Goal: Transaction & Acquisition: Purchase product/service

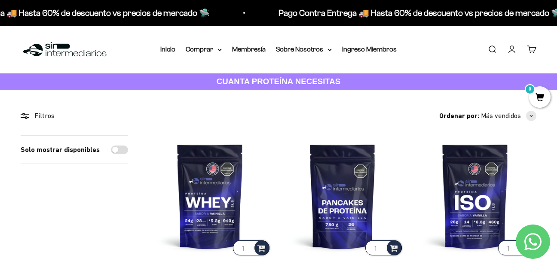
scroll to position [172, 0]
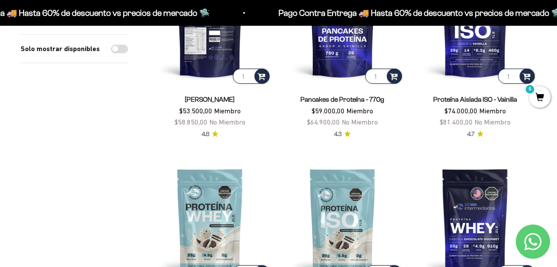
click at [221, 67] on img at bounding box center [210, 24] width 123 height 123
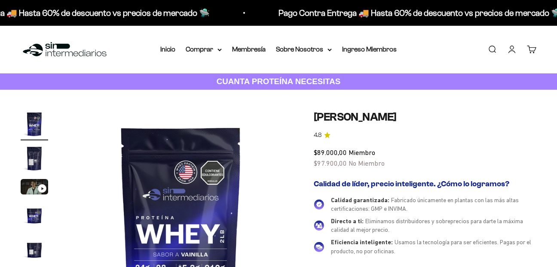
scroll to position [172, 0]
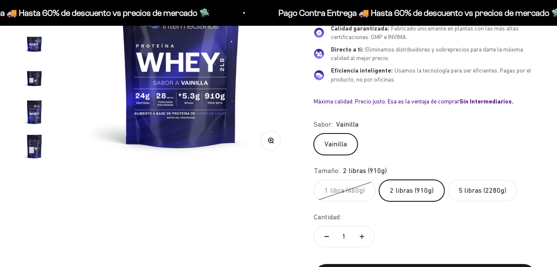
click at [359, 183] on label "1 libra (460g)" at bounding box center [345, 190] width 62 height 21
click at [314, 180] on input "1 libra (460g)" at bounding box center [313, 180] width 0 height 0
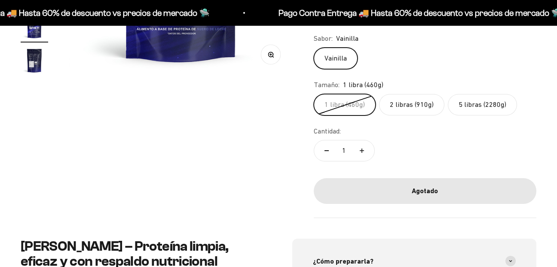
click at [414, 101] on label "2 libras (910g)" at bounding box center [411, 104] width 65 height 21
click at [314, 94] on input "2 libras (910g)" at bounding box center [313, 94] width 0 height 0
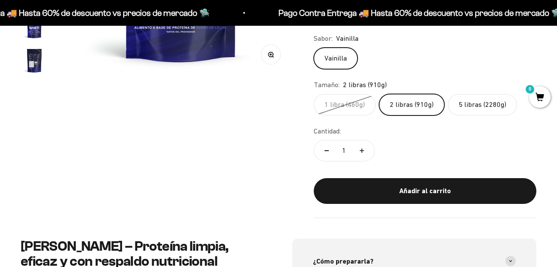
click at [414, 184] on button "Añadir al carrito" at bounding box center [425, 191] width 223 height 26
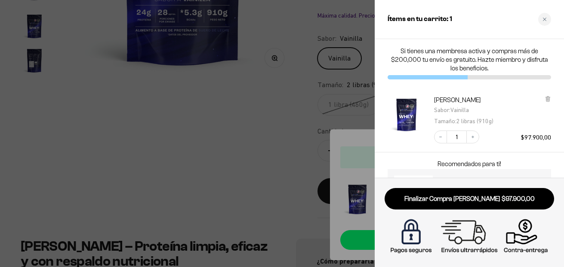
click at [258, 114] on div at bounding box center [282, 133] width 564 height 267
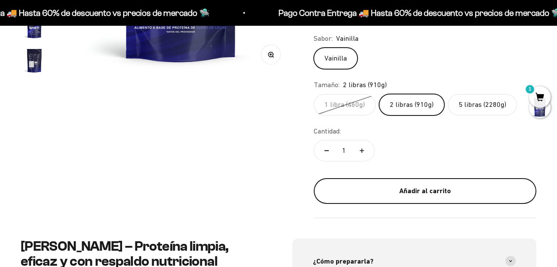
click at [417, 196] on div "Añadir al carrito" at bounding box center [425, 191] width 188 height 11
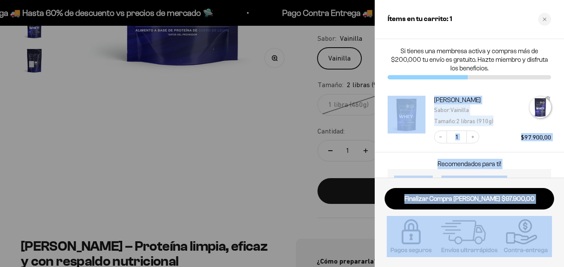
drag, startPoint x: 417, startPoint y: 196, endPoint x: 387, endPoint y: 144, distance: 60.1
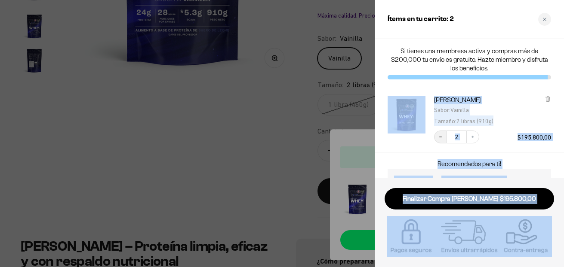
click at [439, 136] on icon "Decrease quantity" at bounding box center [440, 137] width 5 height 5
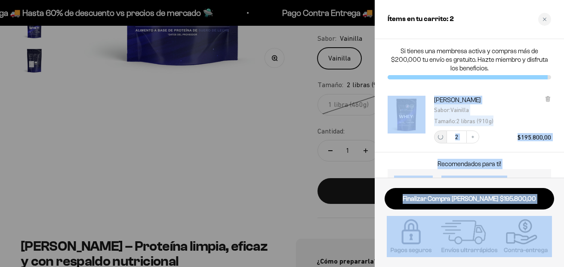
click at [410, 170] on div "Creatina Monohidrato $62.700,00 Añadir" at bounding box center [464, 190] width 159 height 47
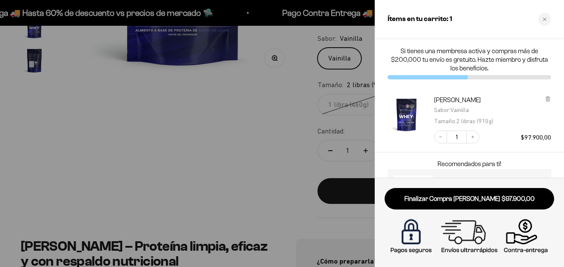
click at [298, 162] on div at bounding box center [282, 133] width 564 height 267
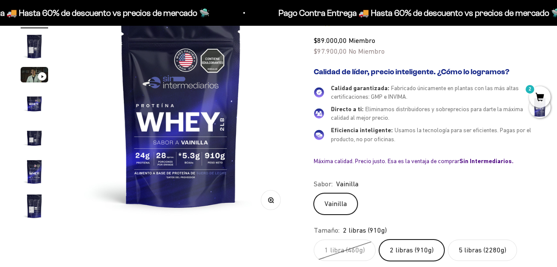
scroll to position [86, 0]
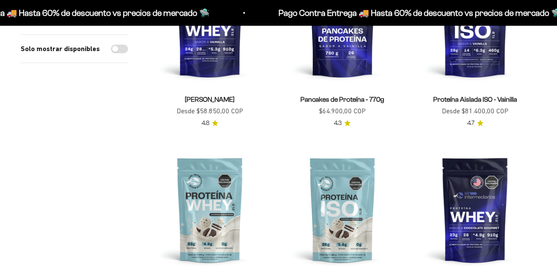
scroll to position [172, 0]
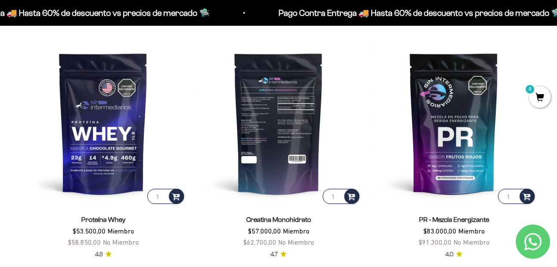
scroll to position [344, 0]
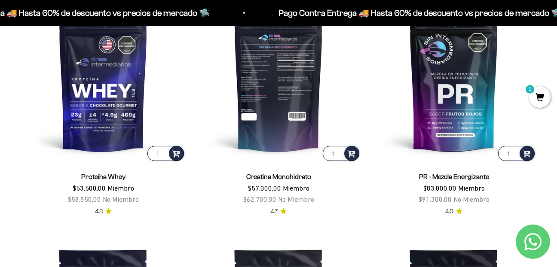
click at [246, 107] on img at bounding box center [278, 80] width 165 height 165
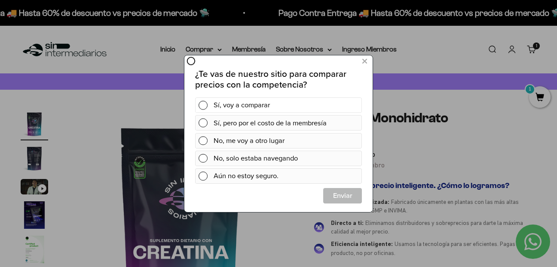
click at [229, 105] on div "Sí, voy a comparar" at bounding box center [286, 104] width 145 height 15
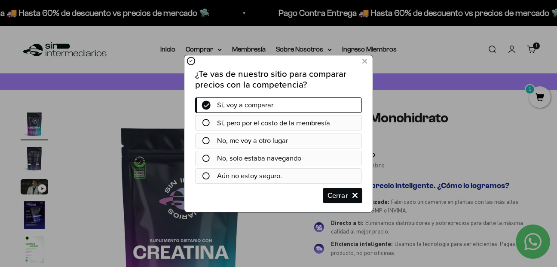
click at [331, 200] on span "Cerrar" at bounding box center [343, 195] width 38 height 15
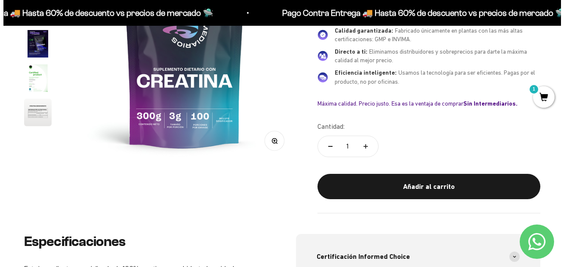
scroll to position [172, 0]
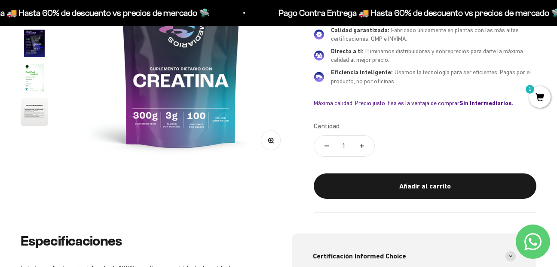
click at [367, 147] on button "Aumentar cantidad" at bounding box center [362, 146] width 25 height 21
click at [365, 147] on button "Aumentar cantidad" at bounding box center [362, 146] width 25 height 21
type input "3"
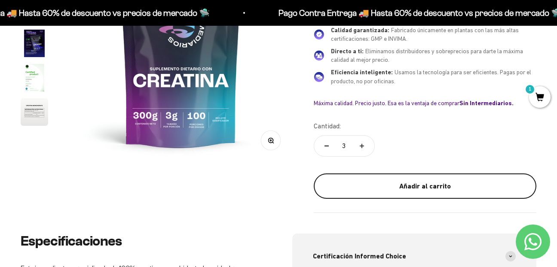
click at [386, 193] on button "Añadir al carrito" at bounding box center [425, 187] width 223 height 26
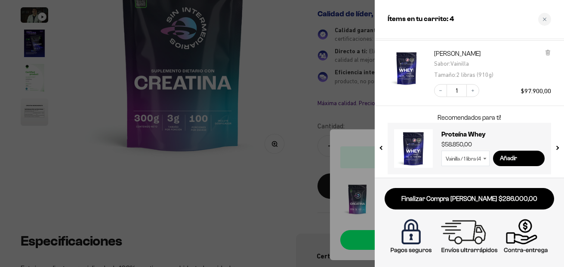
scroll to position [88, 0]
